Goal: Task Accomplishment & Management: Use online tool/utility

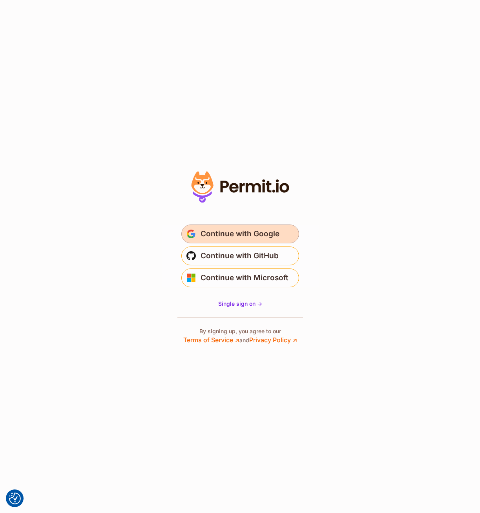
click at [236, 234] on span "Continue with Google" at bounding box center [239, 234] width 79 height 13
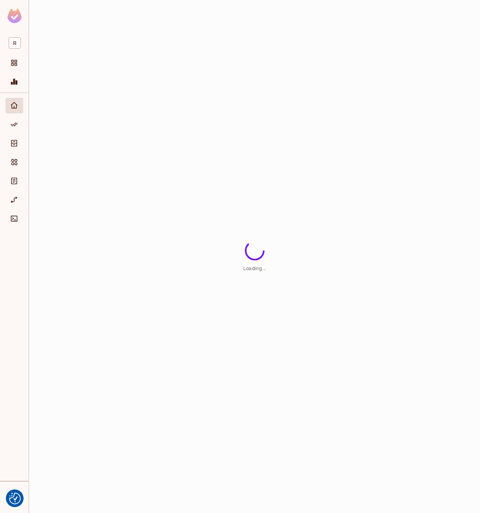
click at [146, 404] on html "We use cookies to enhance your browsing experience, serve personalized ads or c…" at bounding box center [240, 256] width 480 height 513
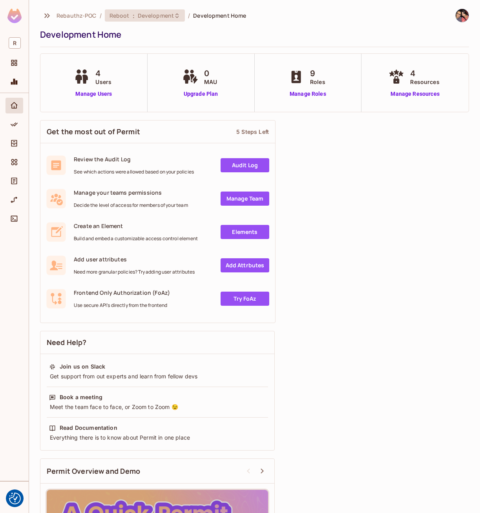
click at [159, 14] on span "Development" at bounding box center [156, 15] width 36 height 7
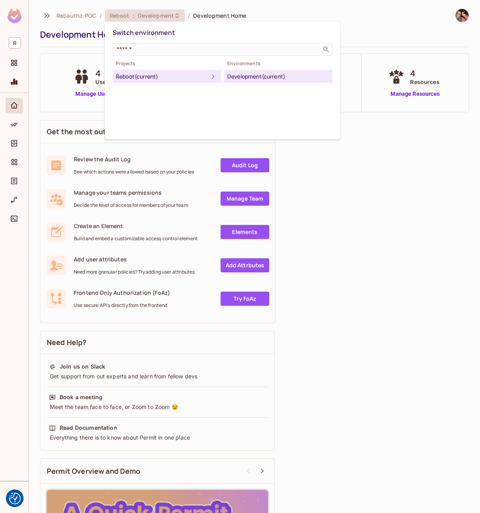
click at [315, 13] on div at bounding box center [240, 256] width 480 height 513
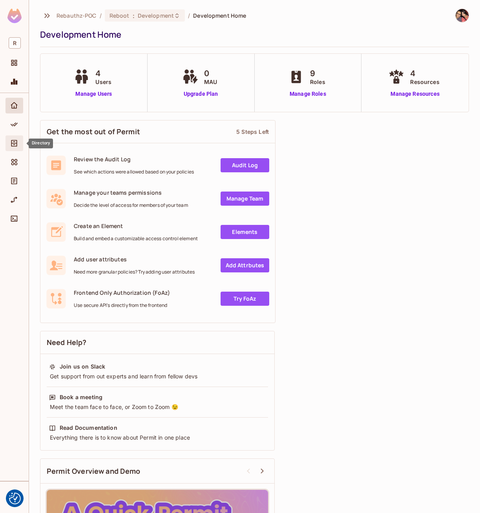
click at [13, 145] on icon "Directory" at bounding box center [14, 143] width 8 height 8
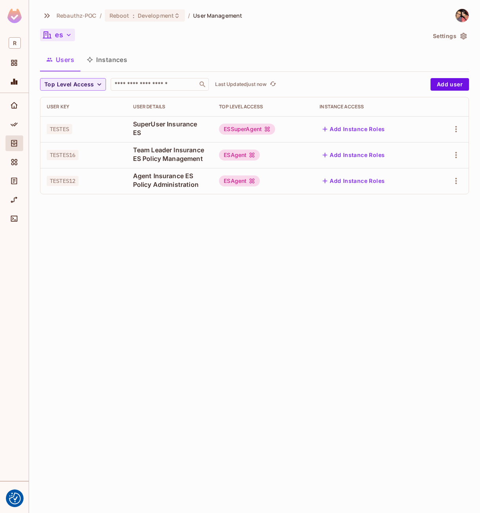
click at [63, 36] on button "es" at bounding box center [57, 35] width 35 height 13
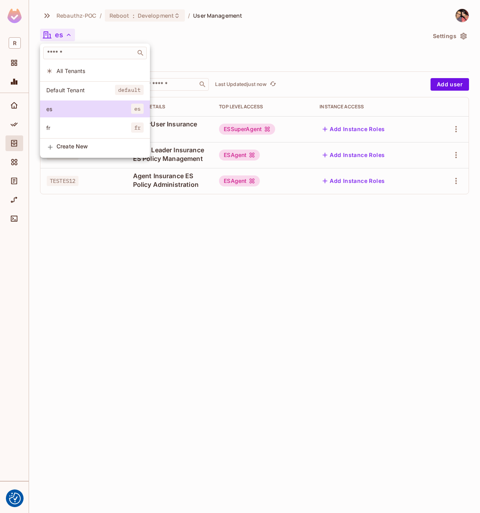
click at [184, 253] on div at bounding box center [240, 256] width 480 height 513
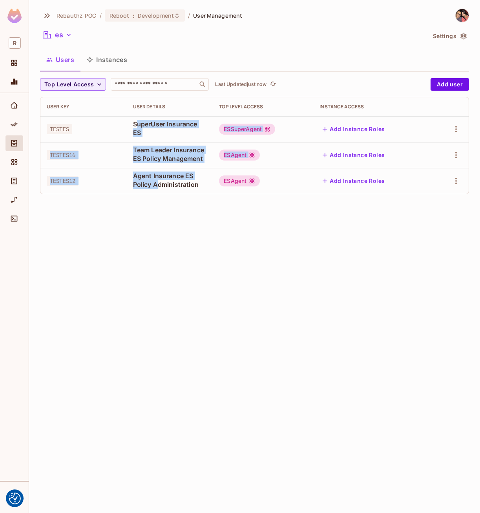
drag, startPoint x: 137, startPoint y: 121, endPoint x: 157, endPoint y: 190, distance: 71.6
click at [157, 189] on tbody "TESTES SuperUser Insurance ES ESSuperAgent Add Instance Roles TESTES16 Team Lea…" at bounding box center [254, 155] width 428 height 78
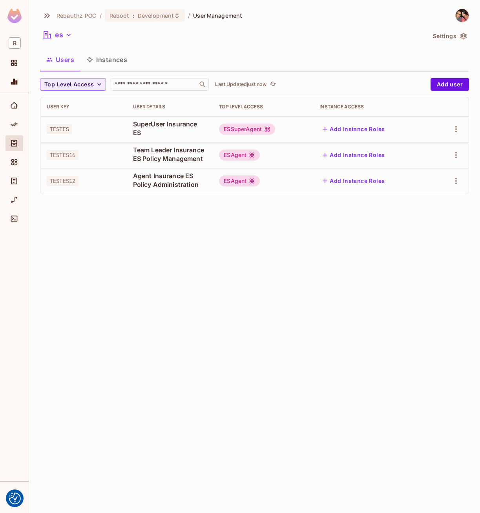
drag, startPoint x: 157, startPoint y: 190, endPoint x: 171, endPoint y: 252, distance: 64.1
click at [171, 252] on div "Rebauthz-POC / Reboot : Development / User Management es Settings Users Instanc…" at bounding box center [254, 256] width 451 height 513
drag, startPoint x: 224, startPoint y: 128, endPoint x: 278, endPoint y: 128, distance: 54.1
click at [278, 128] on div "ESSuperAgent" at bounding box center [263, 129] width 88 height 11
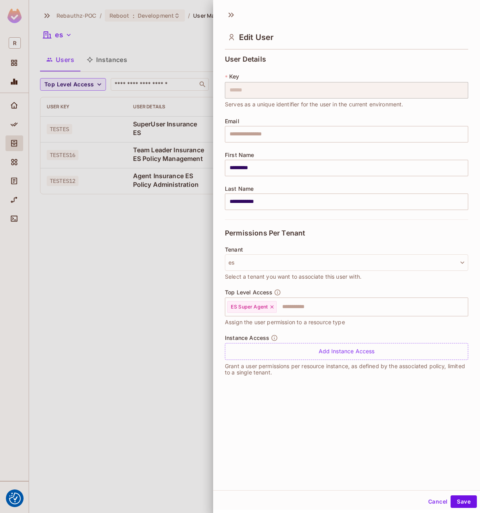
click at [120, 262] on div at bounding box center [240, 256] width 480 height 513
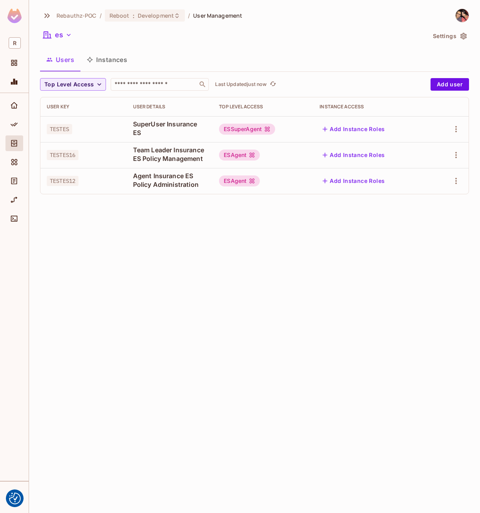
click at [248, 129] on div "ESSuperAgent" at bounding box center [247, 129] width 56 height 11
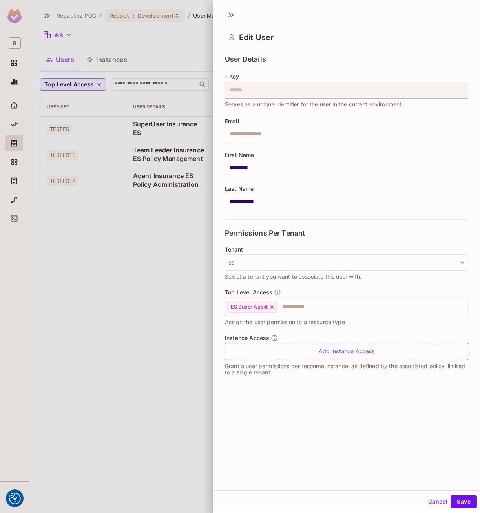
click at [302, 304] on input "text" at bounding box center [364, 307] width 175 height 16
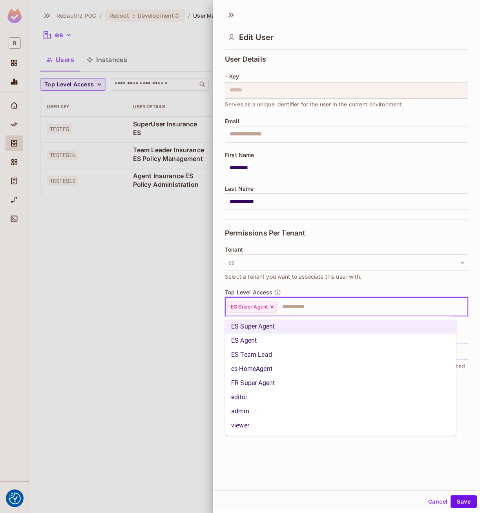
click at [148, 334] on div at bounding box center [240, 256] width 480 height 513
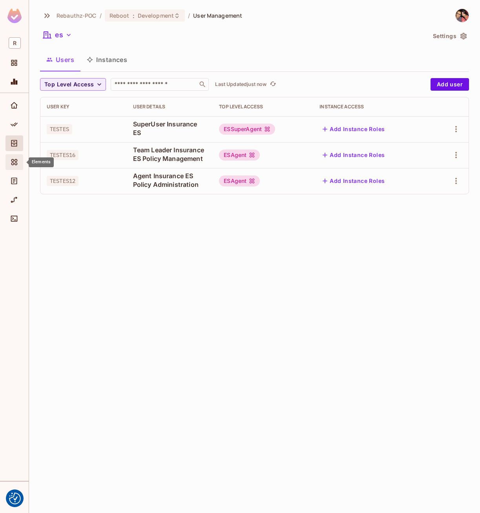
click at [17, 159] on icon "Elements" at bounding box center [14, 162] width 8 height 8
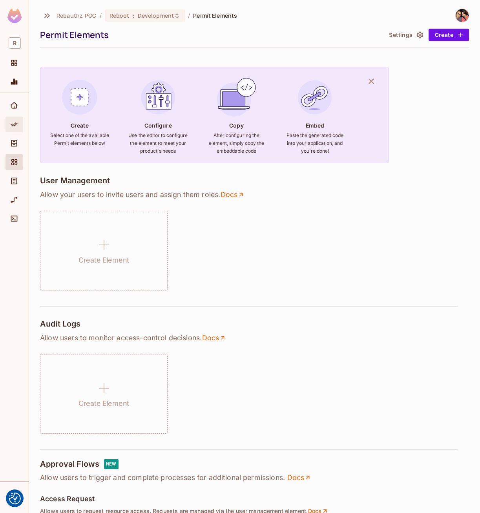
click at [15, 122] on icon "Policy" at bounding box center [14, 124] width 8 height 8
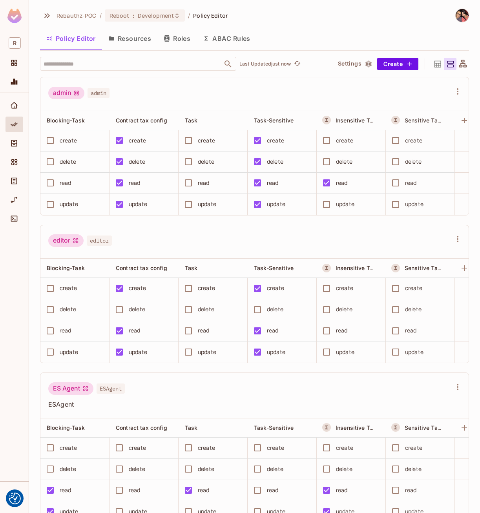
drag, startPoint x: 185, startPoint y: 38, endPoint x: 186, endPoint y: 44, distance: 5.6
click at [185, 36] on button "Roles" at bounding box center [176, 39] width 39 height 20
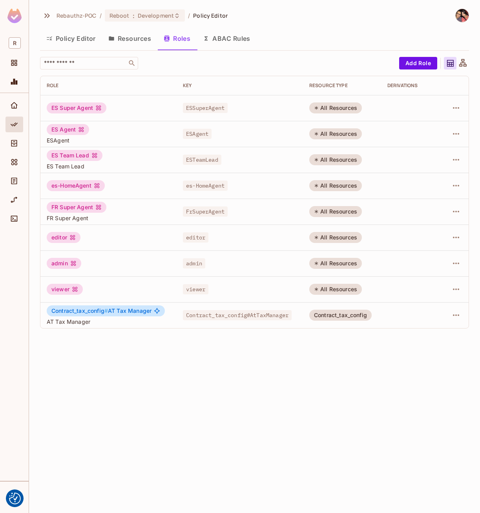
click at [135, 42] on button "Resources" at bounding box center [129, 39] width 55 height 20
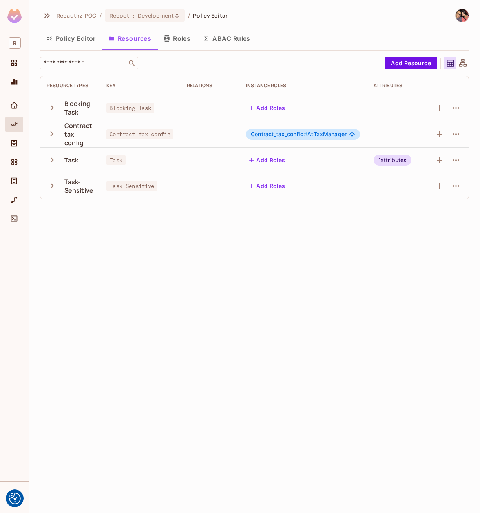
click at [50, 156] on icon "button" at bounding box center [52, 160] width 11 height 11
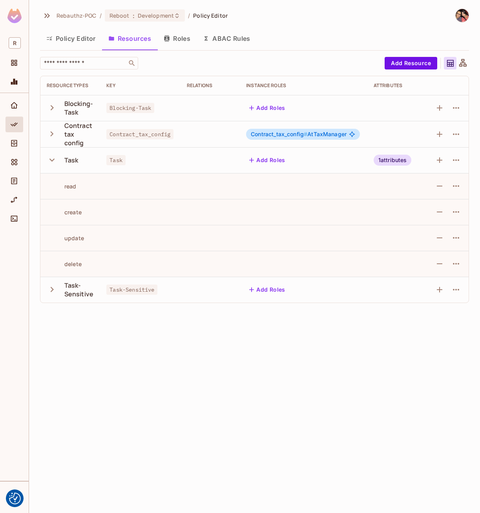
click at [77, 38] on button "Policy Editor" at bounding box center [71, 39] width 62 height 20
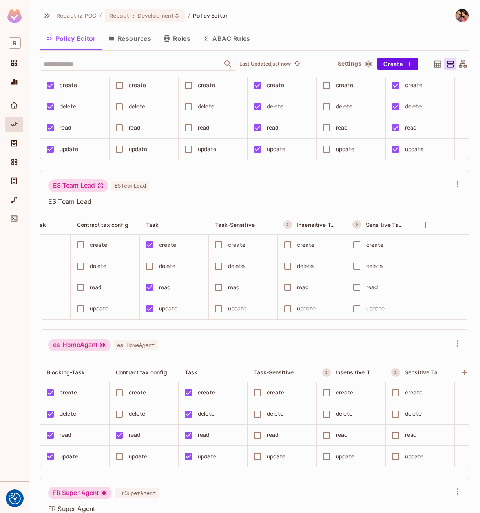
scroll to position [0, 67]
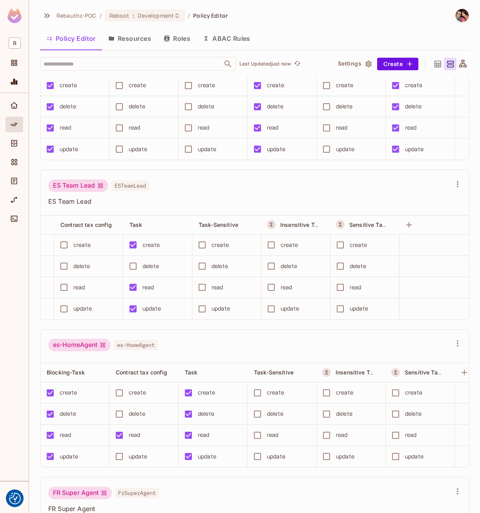
click at [219, 34] on button "ABAC Rules" at bounding box center [227, 39] width 60 height 20
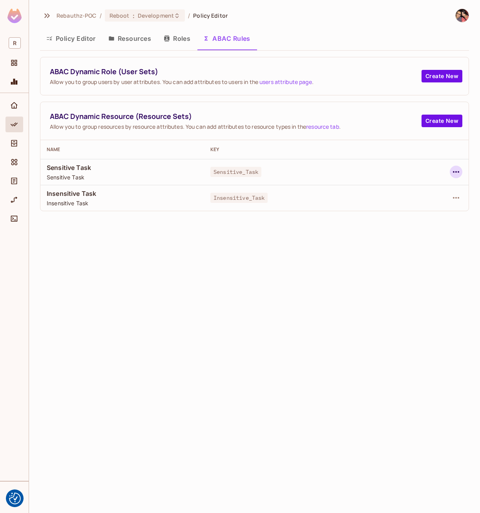
click at [455, 173] on icon "button" at bounding box center [455, 171] width 9 height 9
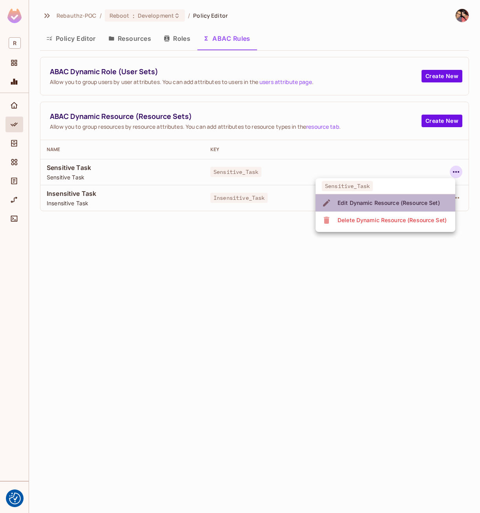
click at [383, 204] on div "Edit Dynamic Resource (Resource Set)" at bounding box center [388, 203] width 102 height 8
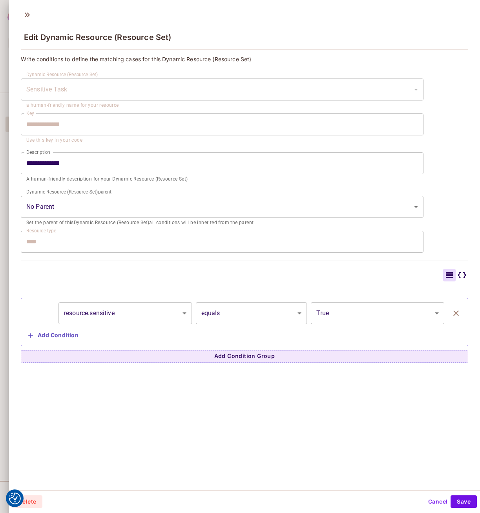
click at [204, 404] on div "**********" at bounding box center [244, 247] width 471 height 485
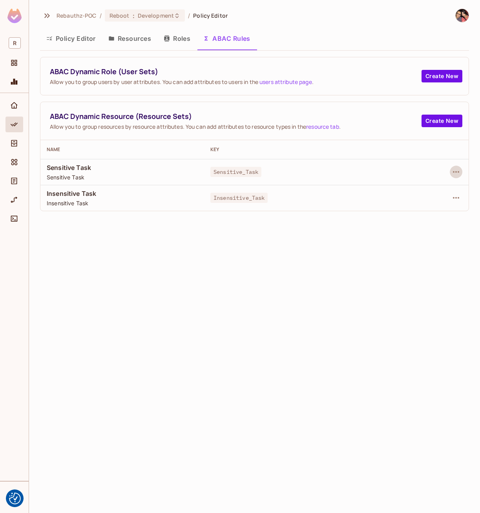
click at [75, 42] on button "Policy Editor" at bounding box center [71, 39] width 62 height 20
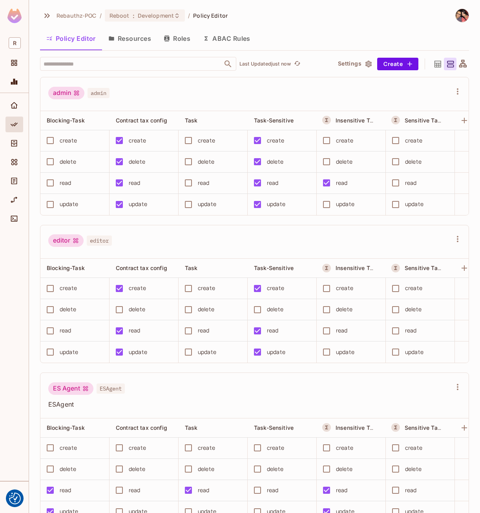
scroll to position [0, 67]
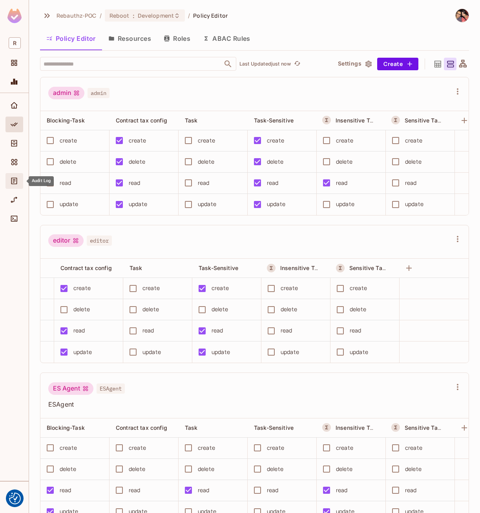
click at [12, 178] on icon "Audit Log" at bounding box center [14, 181] width 6 height 7
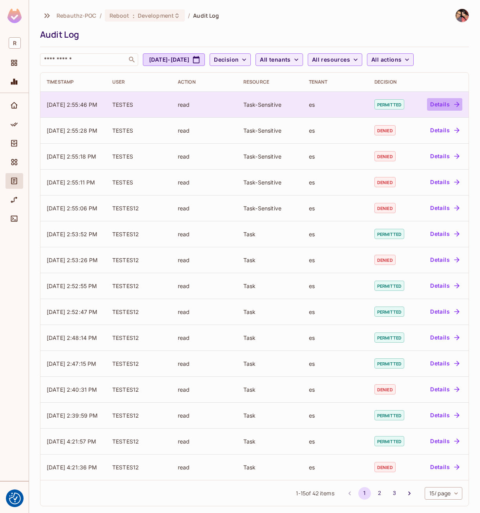
click at [436, 102] on button "Details" at bounding box center [444, 104] width 35 height 13
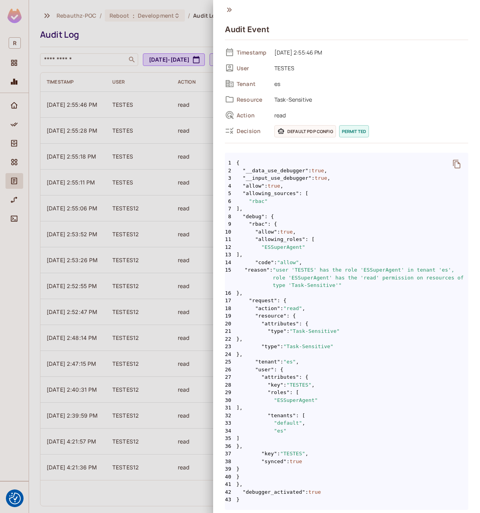
scroll to position [7, 0]
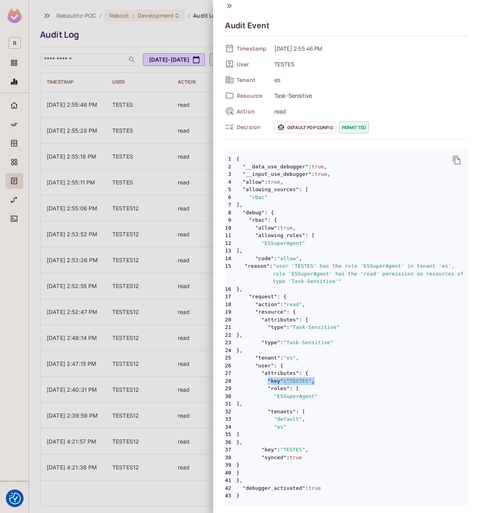
drag, startPoint x: 266, startPoint y: 381, endPoint x: 324, endPoint y: 379, distance: 58.1
click at [324, 379] on span "28 "key" : "TESTES" ," at bounding box center [346, 381] width 243 height 8
drag, startPoint x: 324, startPoint y: 379, endPoint x: 262, endPoint y: 334, distance: 76.4
click at [262, 334] on span "22 }," at bounding box center [346, 335] width 243 height 8
drag, startPoint x: 263, startPoint y: 327, endPoint x: 352, endPoint y: 326, distance: 89.1
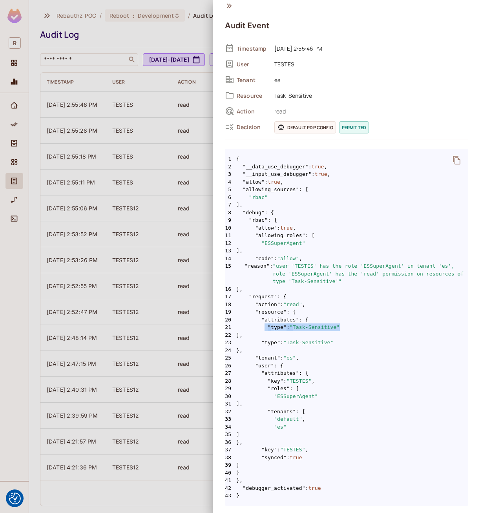
click at [352, 326] on span "21 "type" : "Task-Sensitive"" at bounding box center [346, 327] width 243 height 8
drag, startPoint x: 241, startPoint y: 181, endPoint x: 285, endPoint y: 182, distance: 43.6
click at [285, 182] on span "4 "allow" : true ," at bounding box center [346, 182] width 243 height 8
click at [110, 131] on div at bounding box center [240, 256] width 480 height 513
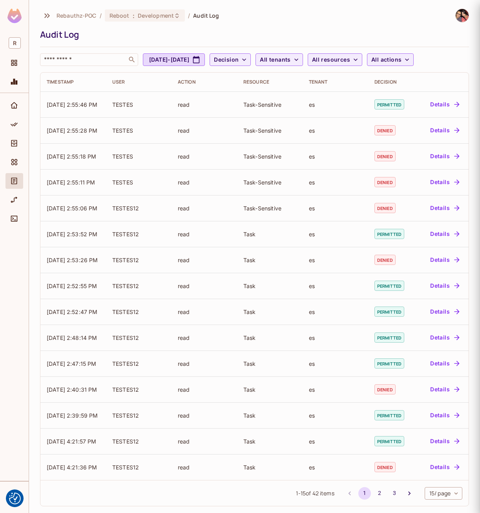
scroll to position [0, 0]
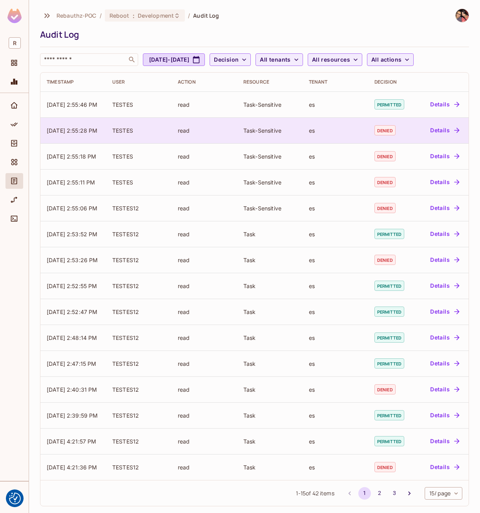
click at [428, 132] on button "Details" at bounding box center [444, 130] width 35 height 13
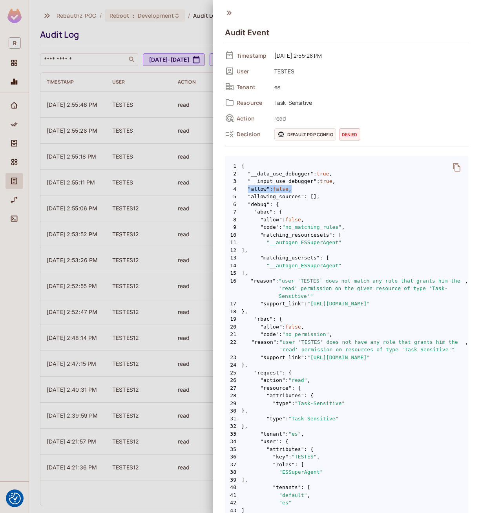
drag, startPoint x: 246, startPoint y: 189, endPoint x: 294, endPoint y: 188, distance: 48.3
click at [294, 188] on span "4 "allow" : false ," at bounding box center [346, 189] width 243 height 8
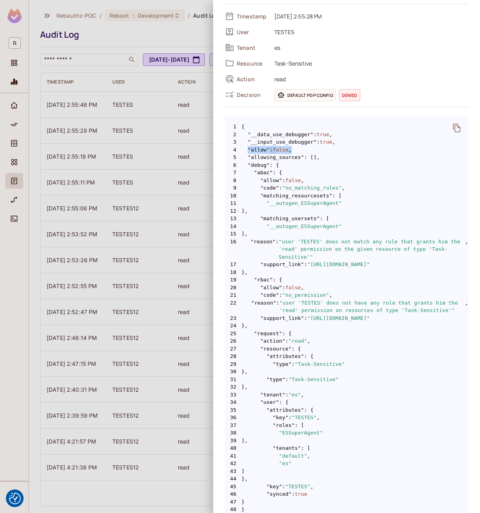
scroll to position [76, 0]
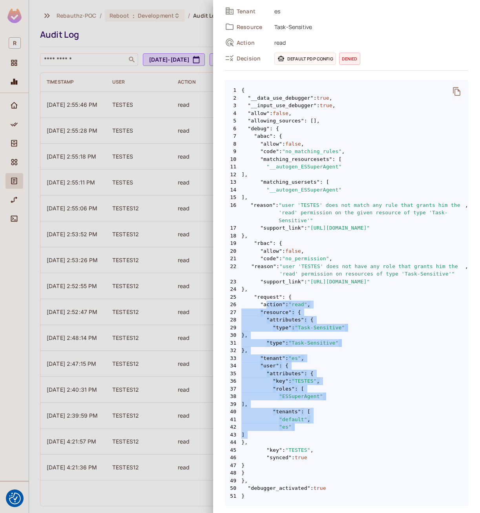
drag, startPoint x: 263, startPoint y: 308, endPoint x: 286, endPoint y: 440, distance: 134.6
click at [286, 439] on code "1 { 2 "__data_use_debugger" : true , 3 "__input_use_debugger" : true , 4 "allow…" at bounding box center [346, 292] width 243 height 413
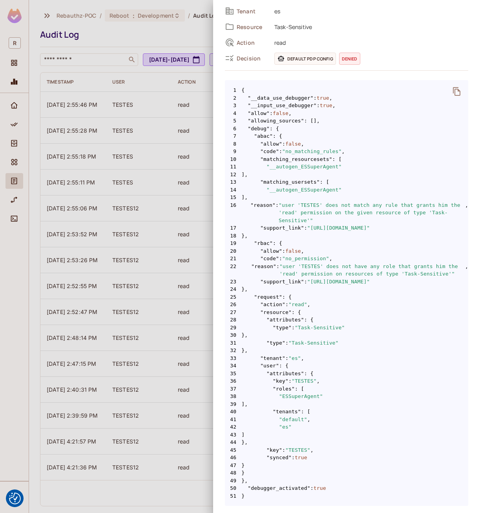
click at [192, 98] on div at bounding box center [240, 256] width 480 height 513
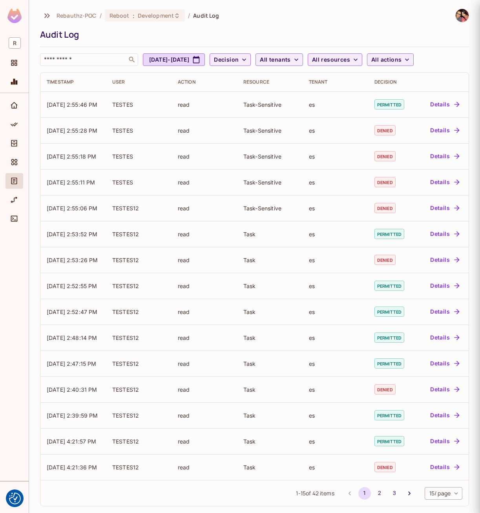
scroll to position [0, 0]
click at [322, 31] on div "Audit Log" at bounding box center [252, 35] width 425 height 12
click at [239, 62] on span "Decision" at bounding box center [226, 60] width 25 height 10
drag, startPoint x: 284, startPoint y: 24, endPoint x: 306, endPoint y: 51, distance: 35.1
click at [284, 24] on div at bounding box center [240, 256] width 480 height 513
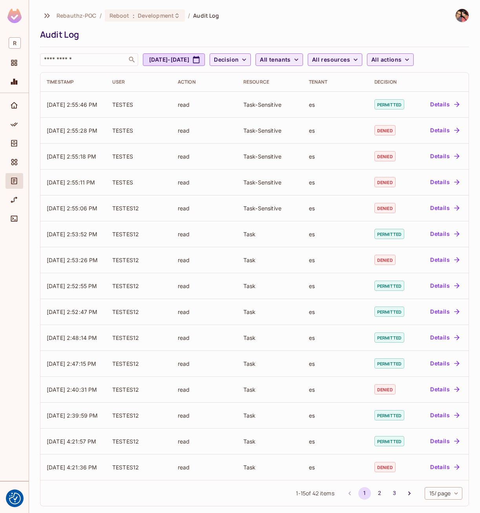
click at [310, 54] on div "Rebauthz-POC / Reboot : Development / Audit Log Audit Log ​ Sep 6, 2025 - Oct 6…" at bounding box center [254, 37] width 429 height 57
click at [290, 59] on span "All tenants" at bounding box center [275, 60] width 31 height 10
click at [303, 114] on span "es" at bounding box center [330, 116] width 74 height 7
click at [14, 64] on icon "Projects" at bounding box center [14, 63] width 8 height 8
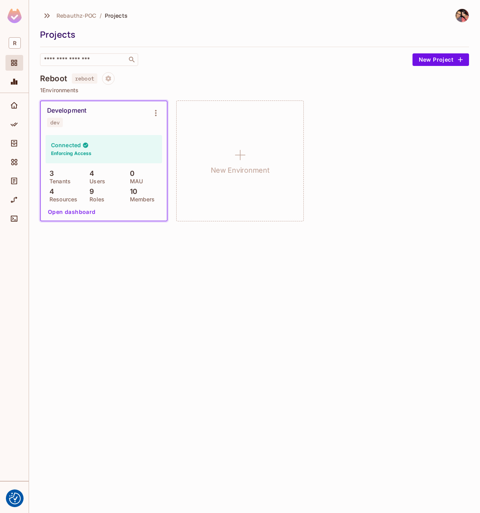
click at [255, 375] on div "Rebauthz-POC / Projects Projects ​ New Project Reboot reboot 1 Environments Dev…" at bounding box center [254, 256] width 451 height 513
click at [13, 124] on icon "Policy" at bounding box center [14, 124] width 8 height 8
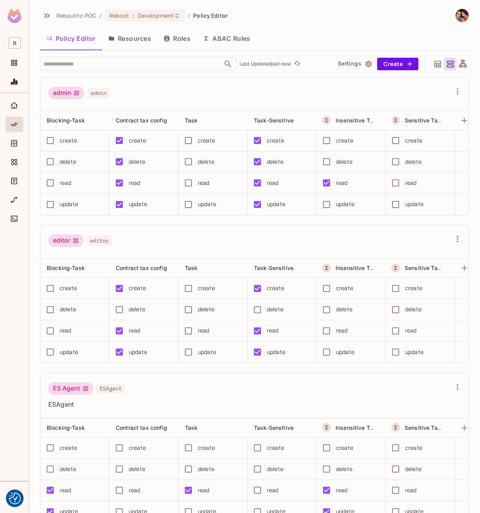
click at [458, 64] on icon at bounding box center [463, 64] width 10 height 10
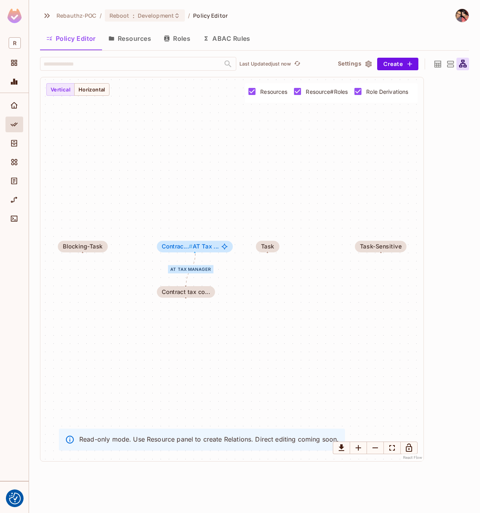
click at [437, 60] on icon at bounding box center [438, 64] width 10 height 10
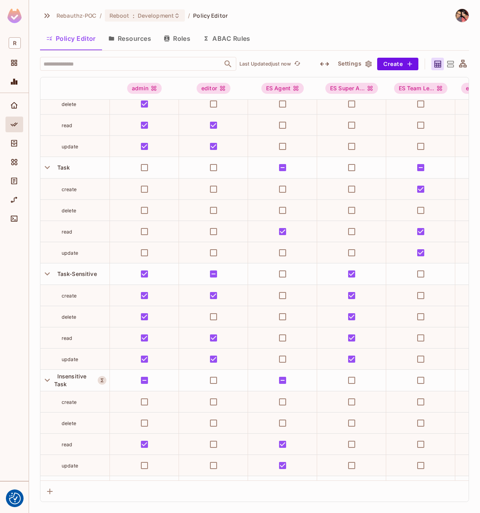
scroll to position [157, 0]
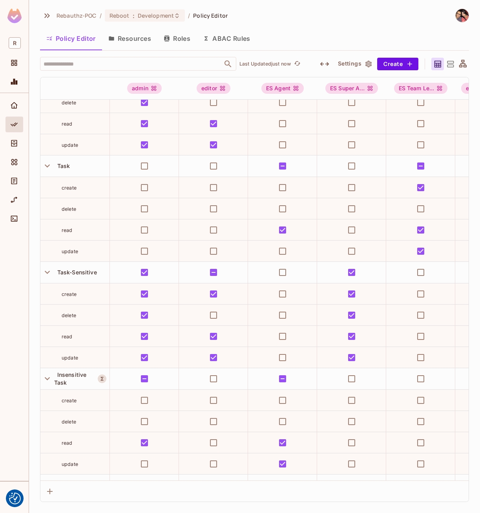
click at [224, 36] on button "ABAC Rules" at bounding box center [227, 39] width 60 height 20
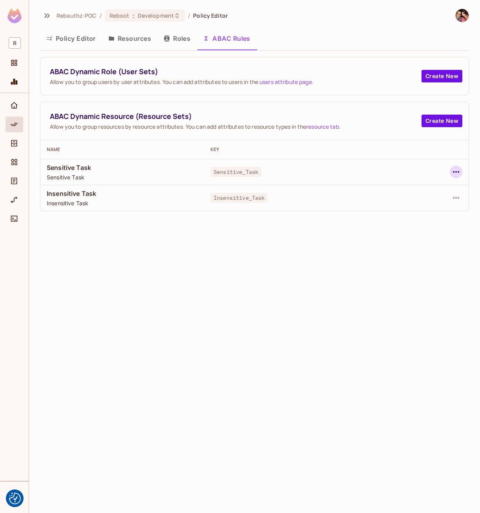
click at [458, 171] on icon "button" at bounding box center [455, 171] width 9 height 9
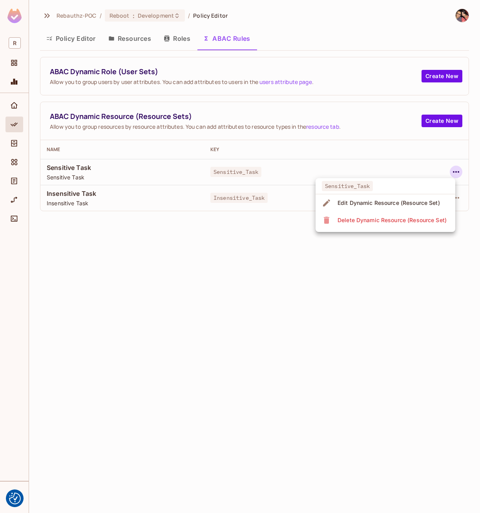
click at [413, 197] on span "Edit Dynamic Resource (Resource Set)" at bounding box center [388, 203] width 107 height 13
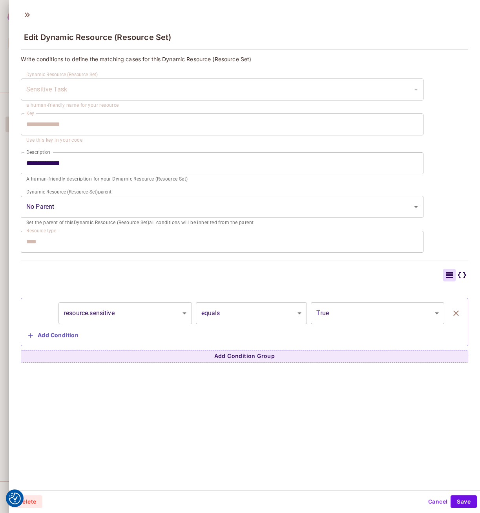
click at [167, 426] on div "**********" at bounding box center [244, 247] width 471 height 485
click at [341, 411] on div "**********" at bounding box center [244, 247] width 471 height 485
click at [457, 276] on icon at bounding box center [461, 274] width 9 height 9
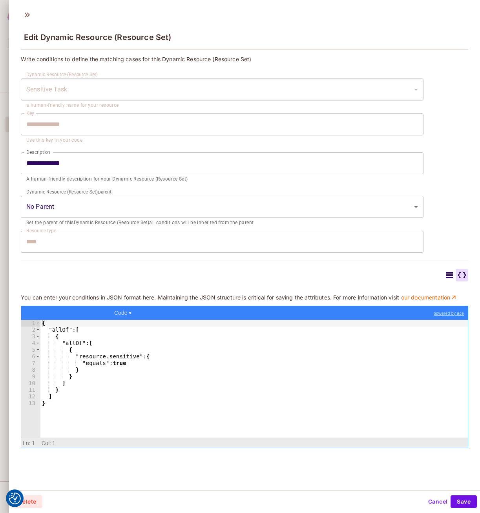
click at [446, 275] on icon at bounding box center [449, 275] width 7 height 6
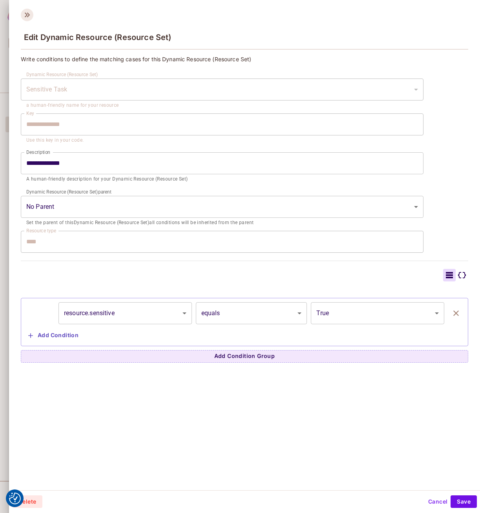
click at [26, 14] on icon at bounding box center [27, 15] width 5 height 5
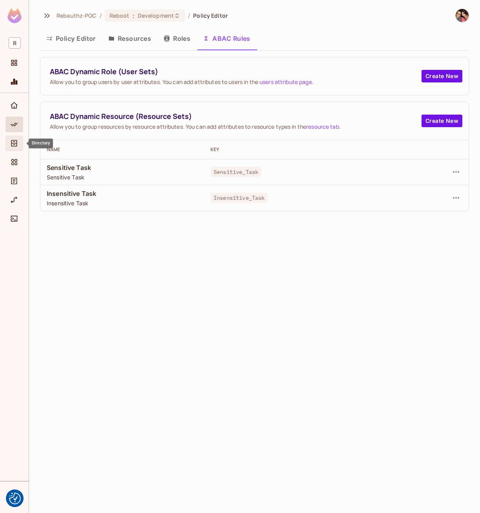
click at [16, 144] on icon "Directory" at bounding box center [14, 143] width 6 height 7
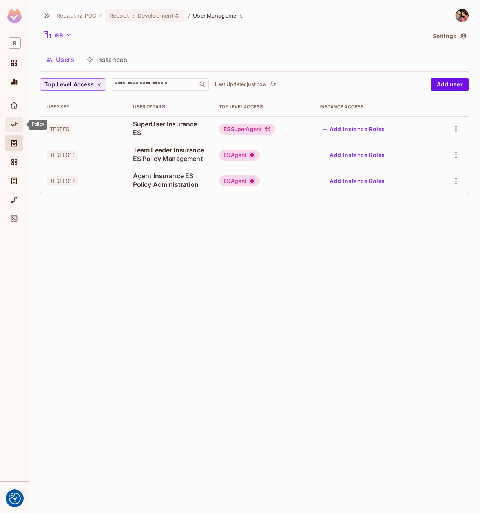
click at [13, 124] on icon "Policy" at bounding box center [14, 124] width 8 height 8
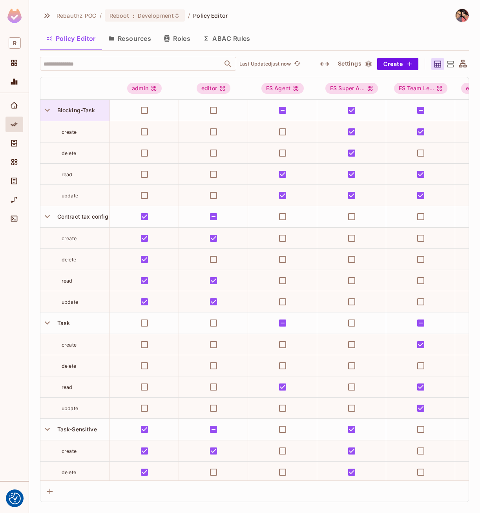
click at [55, 107] on span "Blocking-Task" at bounding box center [74, 110] width 41 height 7
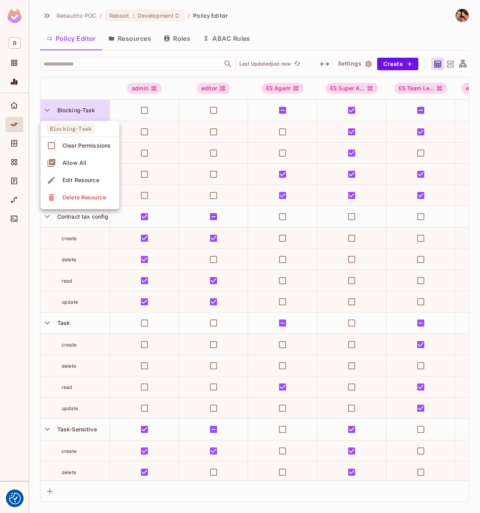
click at [47, 108] on div at bounding box center [240, 256] width 480 height 513
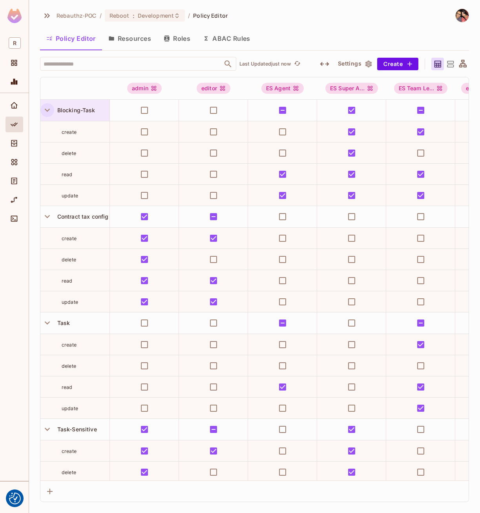
click at [47, 111] on icon "button" at bounding box center [47, 110] width 5 height 3
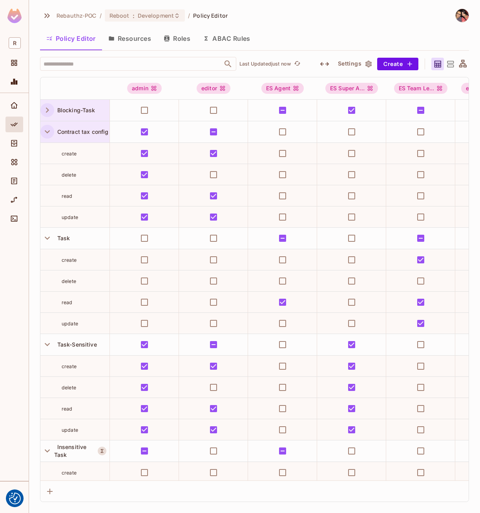
click at [48, 133] on icon "button" at bounding box center [47, 131] width 11 height 11
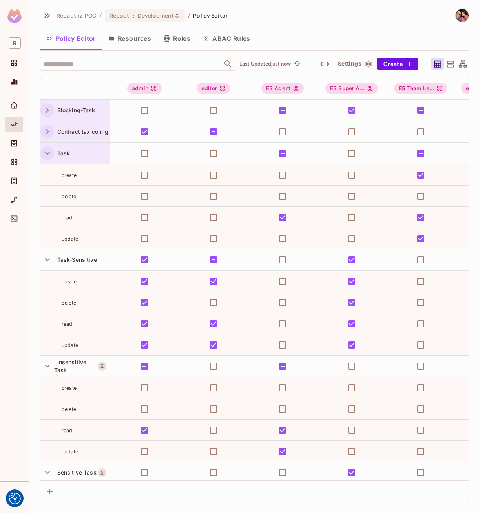
click at [49, 156] on icon "button" at bounding box center [47, 153] width 11 height 11
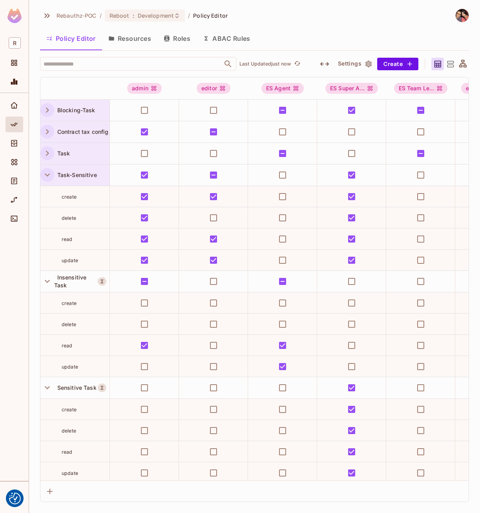
click at [47, 177] on icon "button" at bounding box center [47, 174] width 11 height 11
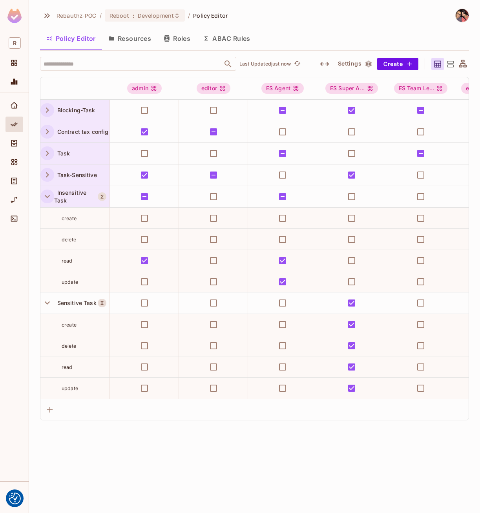
click at [48, 197] on icon "button" at bounding box center [47, 196] width 5 height 3
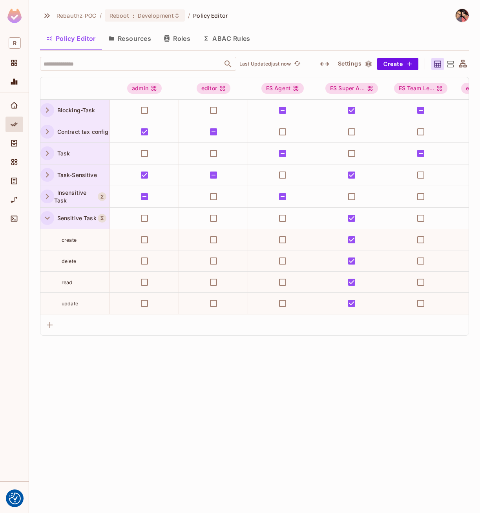
click at [48, 220] on icon "button" at bounding box center [47, 218] width 11 height 11
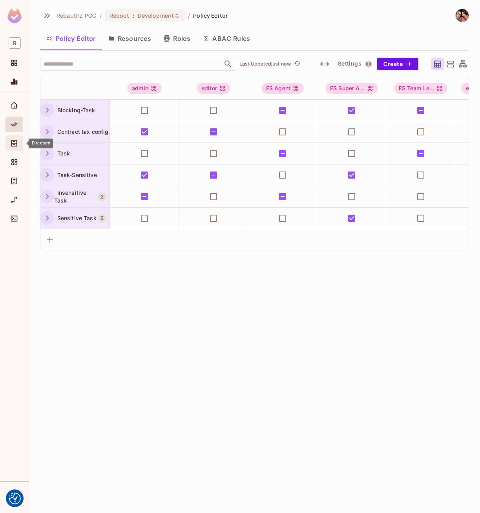
click at [15, 148] on span "Directory" at bounding box center [13, 143] width 9 height 9
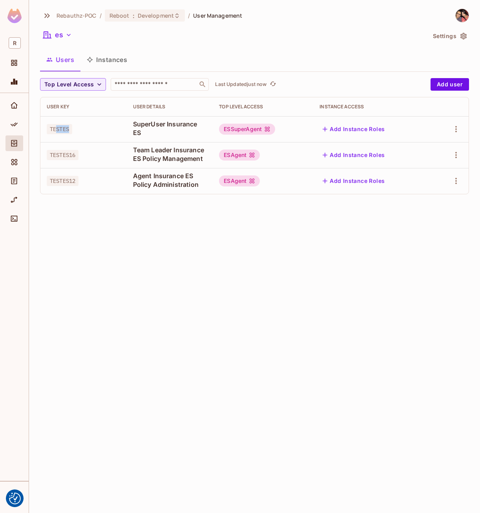
drag, startPoint x: 58, startPoint y: 130, endPoint x: 101, endPoint y: 130, distance: 43.6
click at [100, 130] on div "TESTES" at bounding box center [84, 129] width 74 height 8
click at [457, 129] on icon "button" at bounding box center [455, 128] width 9 height 9
click at [445, 148] on li "Edit" at bounding box center [421, 147] width 69 height 17
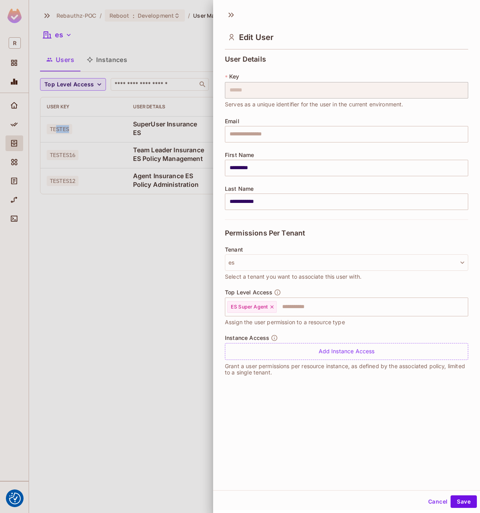
click at [438, 507] on button "Cancel" at bounding box center [438, 501] width 26 height 13
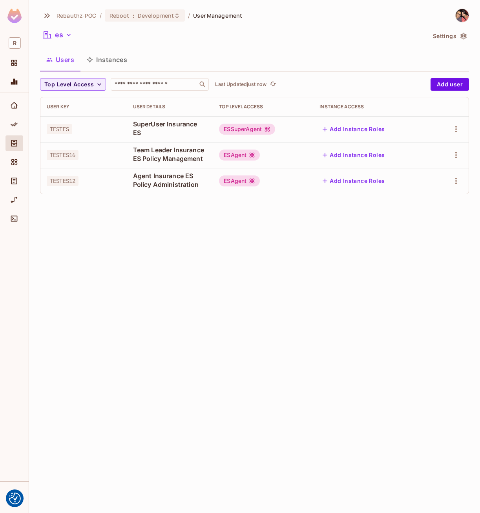
click at [238, 345] on div "Rebauthz-POC / Reboot : Development / User Management es Settings Users Instanc…" at bounding box center [254, 256] width 451 height 513
click at [60, 35] on button "es" at bounding box center [57, 35] width 35 height 13
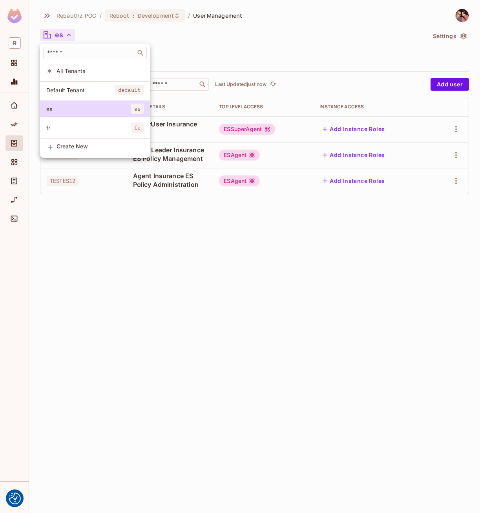
click at [117, 264] on div at bounding box center [240, 256] width 480 height 513
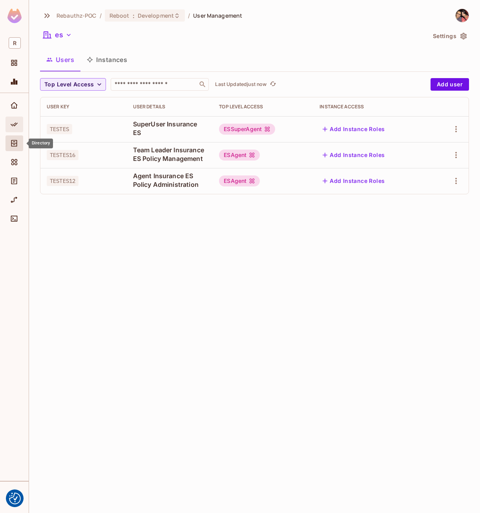
click at [16, 126] on icon "Policy" at bounding box center [14, 124] width 8 height 8
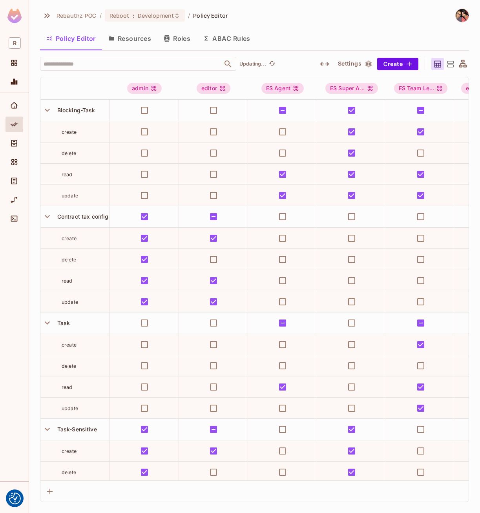
click at [214, 42] on button "ABAC Rules" at bounding box center [227, 39] width 60 height 20
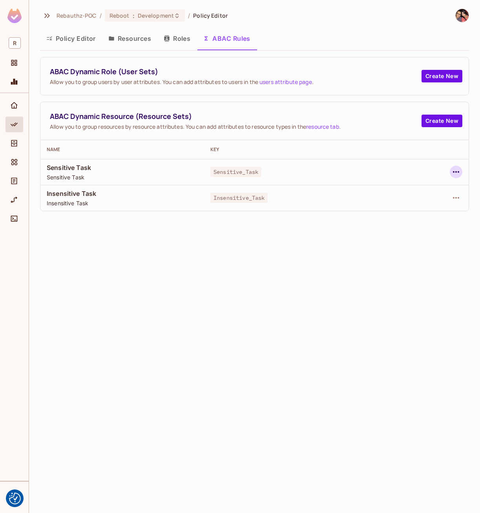
click at [460, 175] on icon "button" at bounding box center [455, 171] width 9 height 9
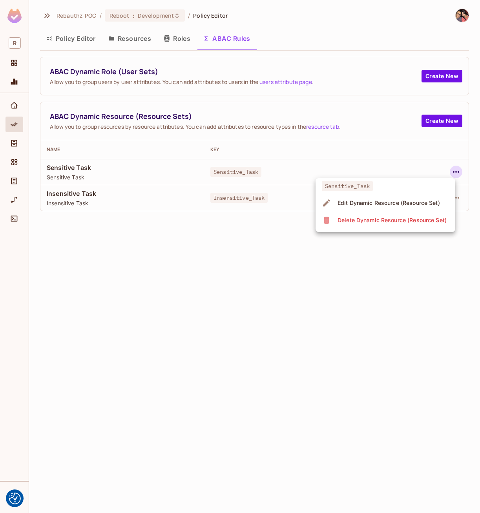
click at [413, 206] on div "Edit Dynamic Resource (Resource Set)" at bounding box center [388, 203] width 102 height 8
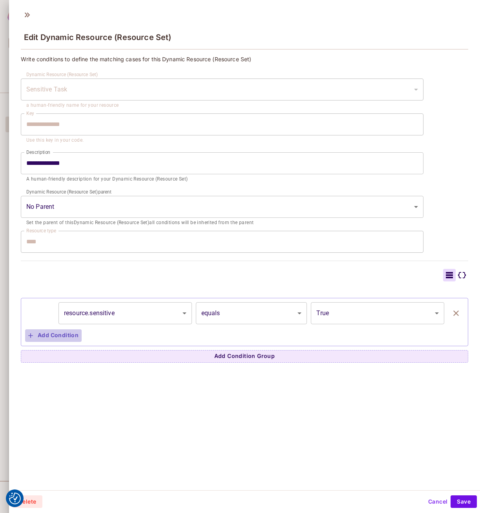
click at [62, 337] on button "Add Condition" at bounding box center [53, 335] width 56 height 13
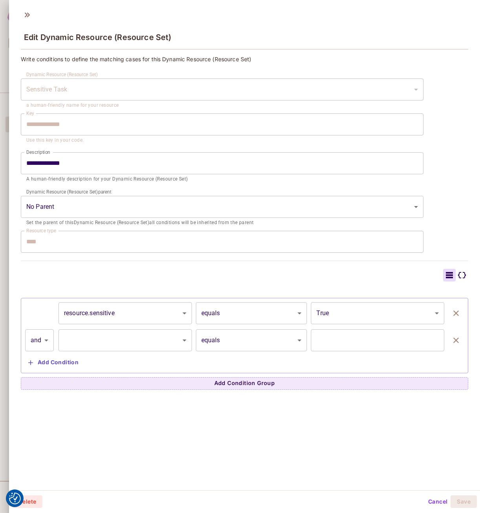
click at [269, 338] on body "We use cookies to enhance your browsing experience, serve personalized ads or c…" at bounding box center [240, 256] width 480 height 513
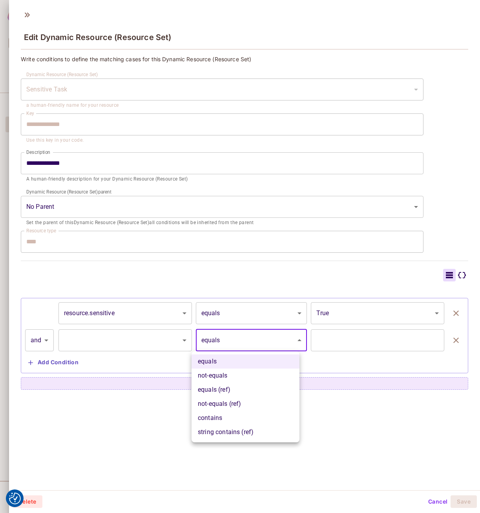
click at [30, 17] on div at bounding box center [240, 256] width 480 height 513
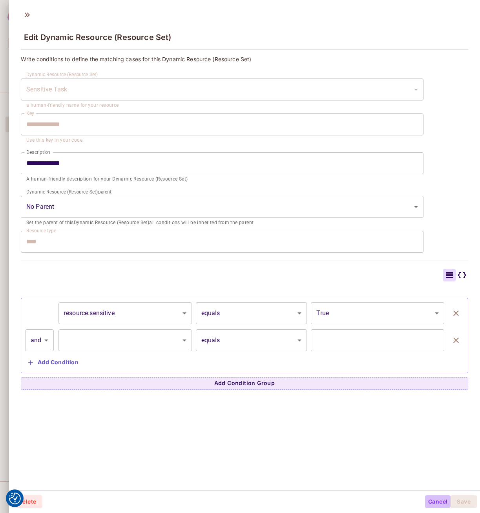
click at [428, 500] on button "Cancel" at bounding box center [438, 501] width 26 height 13
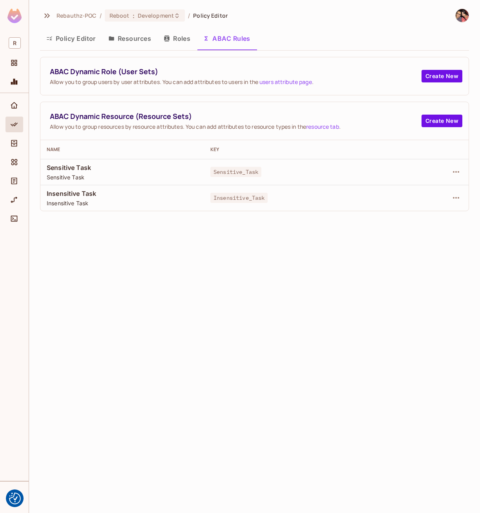
click at [256, 361] on div "Rebauthz-POC / Reboot : Development / Policy Editor Policy Editor Resources Rol…" at bounding box center [254, 256] width 451 height 513
